Goal: Transaction & Acquisition: Purchase product/service

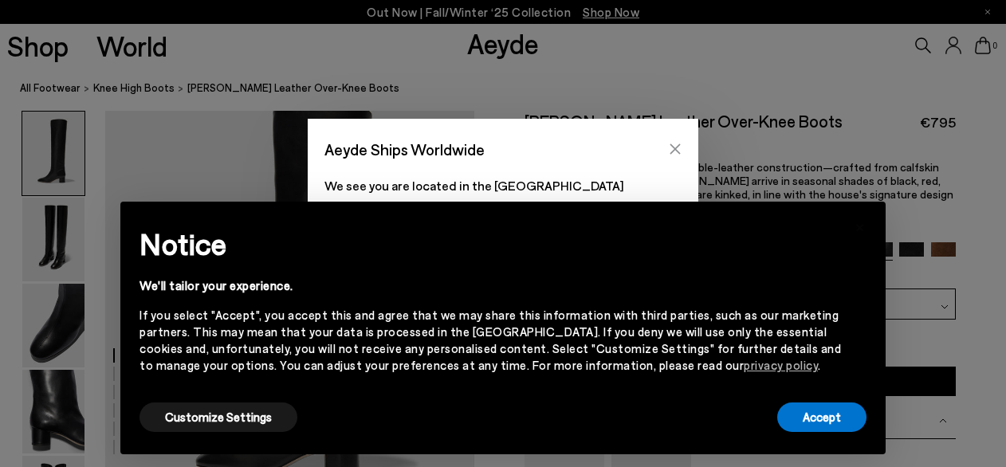
click at [678, 143] on icon "Close" at bounding box center [675, 149] width 13 height 13
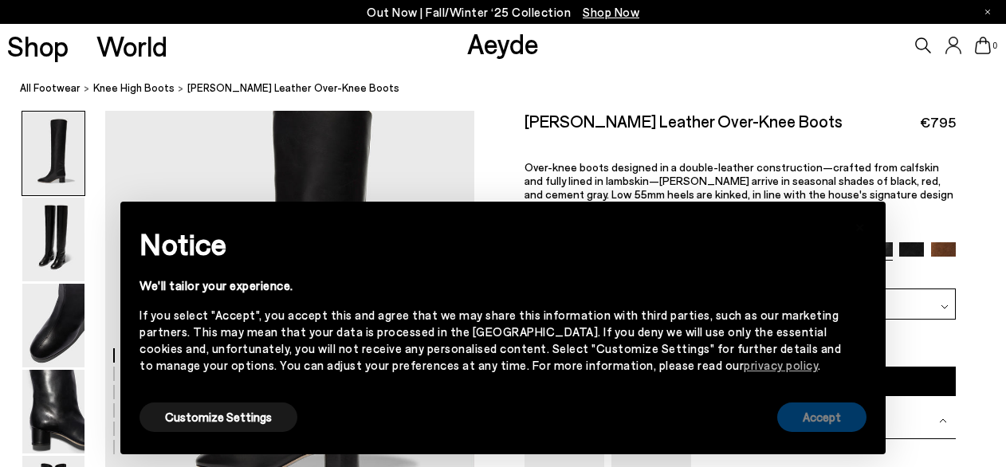
click at [848, 423] on button "Accept" at bounding box center [821, 417] width 89 height 29
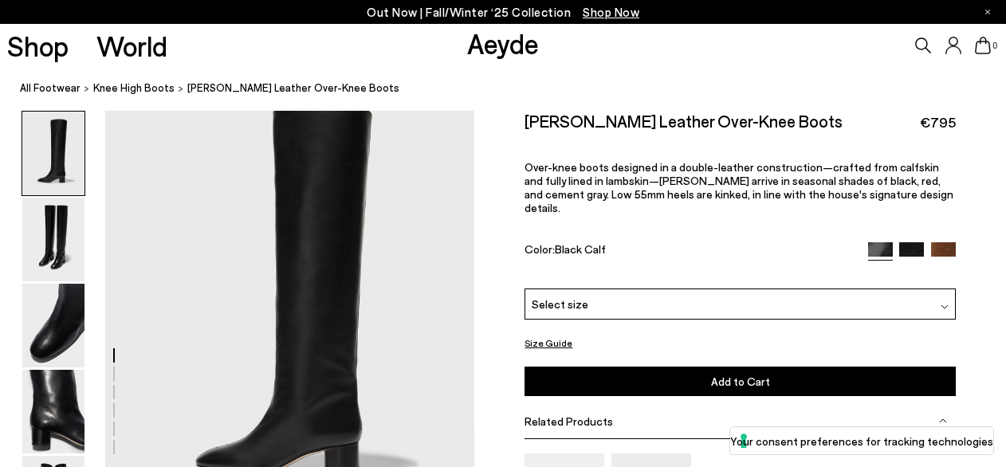
click at [915, 242] on img at bounding box center [911, 254] width 25 height 25
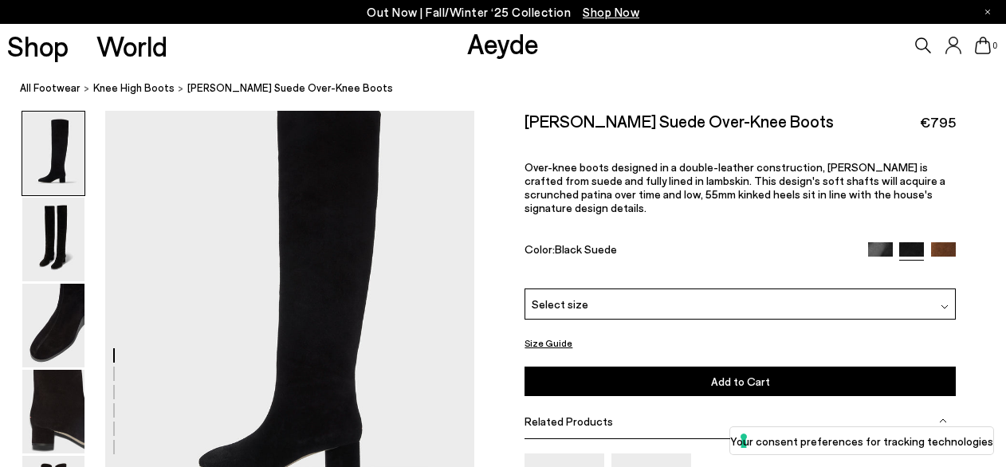
click at [952, 242] on img at bounding box center [943, 254] width 25 height 25
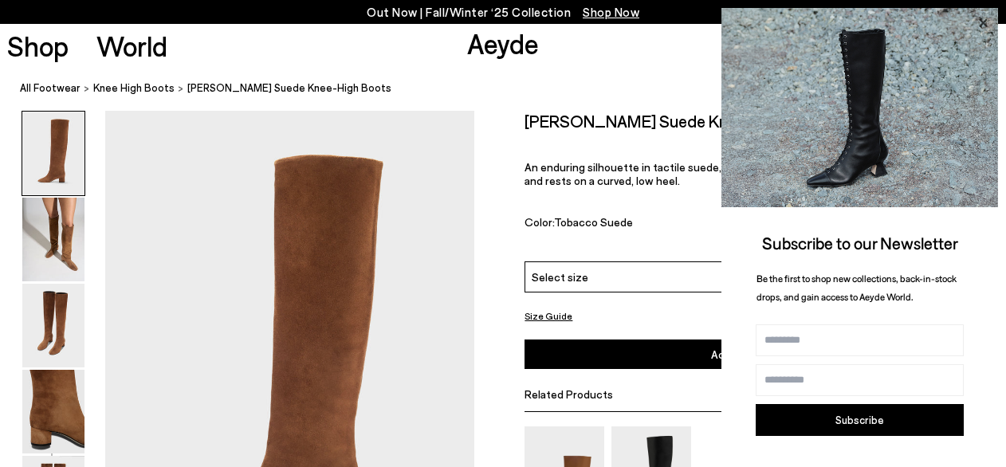
click at [985, 20] on icon at bounding box center [983, 23] width 8 height 8
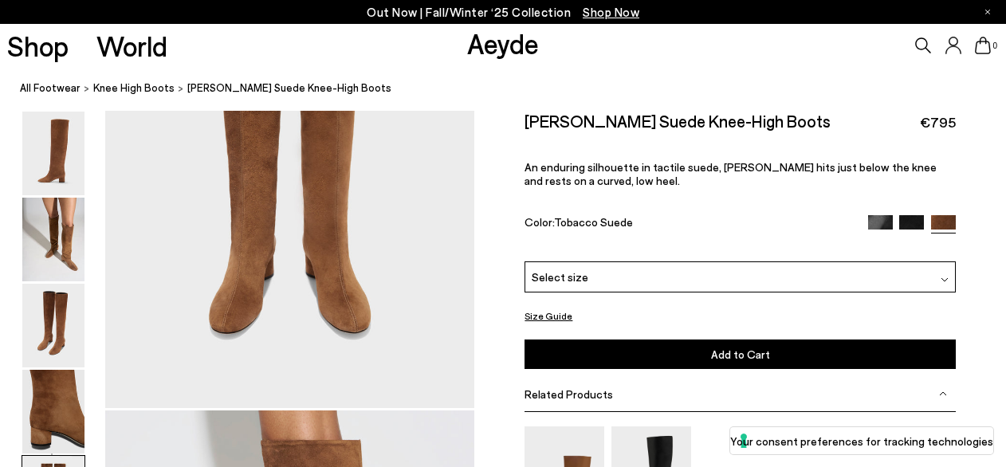
scroll to position [2169, 0]
